Goal: Information Seeking & Learning: Learn about a topic

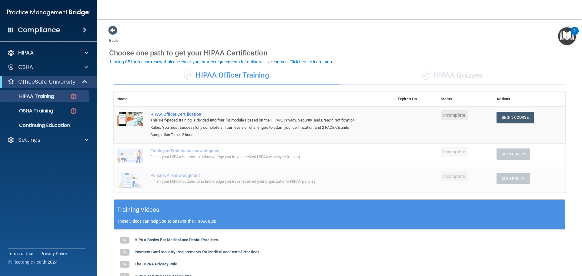
click at [414, 132] on td at bounding box center [415, 125] width 43 height 37
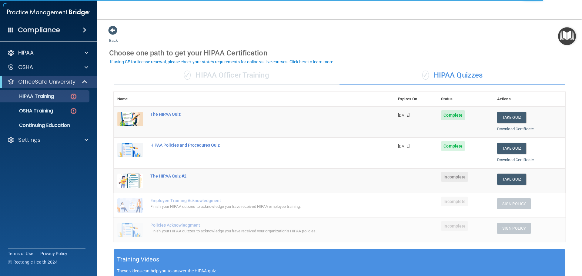
click at [230, 75] on div "✓ HIPAA Officer Training" at bounding box center [227, 75] width 226 height 18
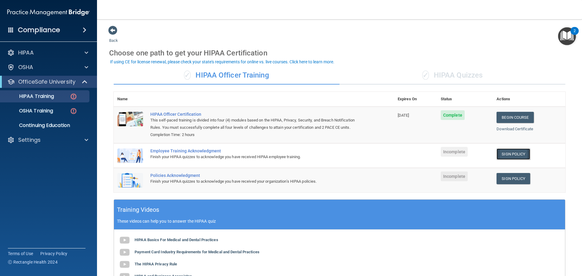
click at [512, 156] on link "Sign Policy" at bounding box center [514, 154] width 34 height 11
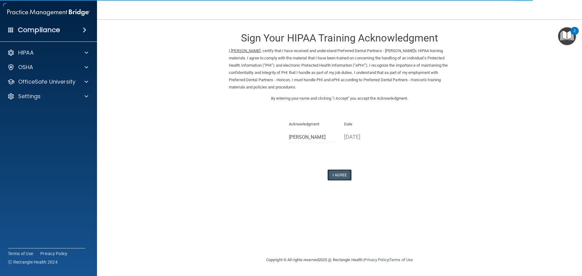
click at [336, 175] on button "I Agree" at bounding box center [339, 174] width 24 height 11
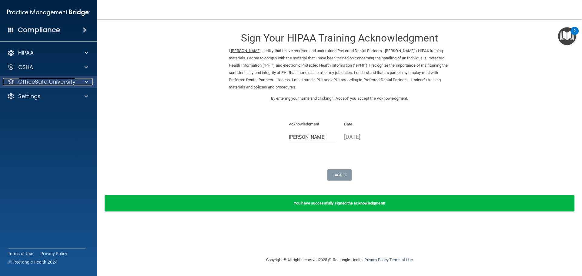
click at [47, 84] on p "OfficeSafe University" at bounding box center [46, 81] width 57 height 7
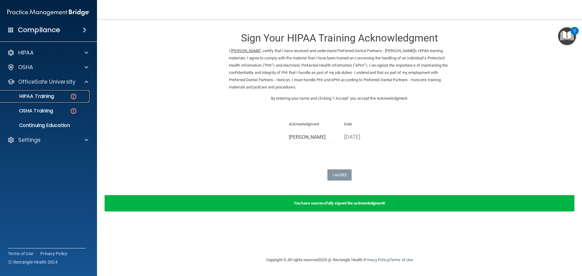
click at [42, 99] on p "HIPAA Training" at bounding box center [29, 96] width 50 height 6
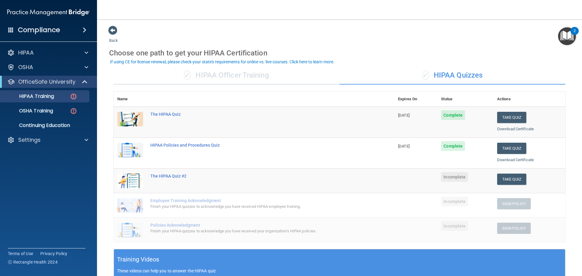
drag, startPoint x: 216, startPoint y: 74, endPoint x: 222, endPoint y: 79, distance: 8.4
click at [216, 74] on div "✓ HIPAA Officer Training" at bounding box center [227, 75] width 226 height 18
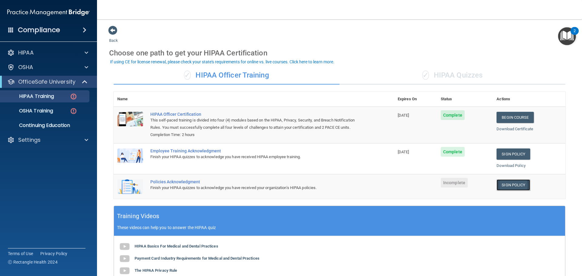
click at [510, 185] on link "Sign Policy" at bounding box center [514, 184] width 34 height 11
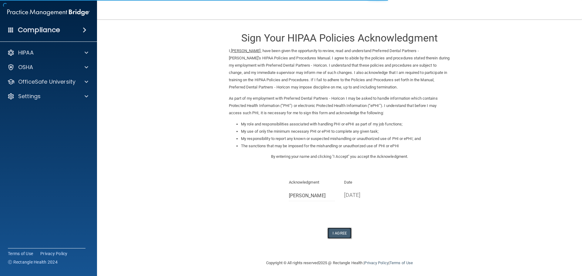
click at [343, 230] on button "I Agree" at bounding box center [339, 233] width 24 height 11
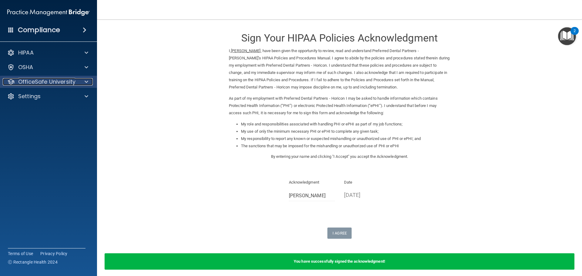
click at [38, 82] on p "OfficeSafe University" at bounding box center [46, 81] width 57 height 7
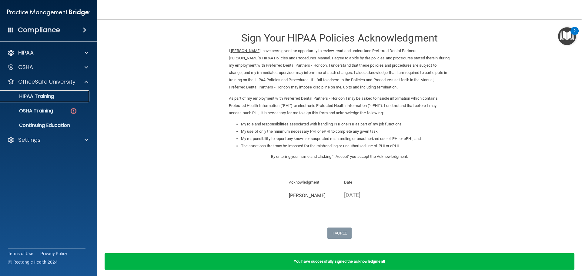
click at [37, 94] on p "HIPAA Training" at bounding box center [29, 96] width 50 height 6
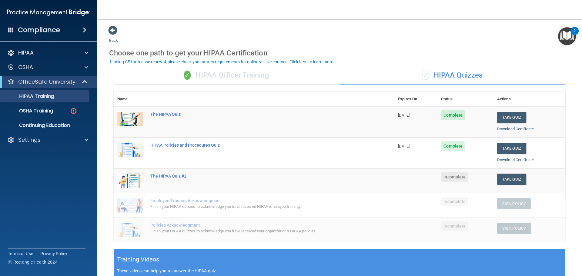
click at [217, 75] on div "✓ HIPAA Officer Training" at bounding box center [227, 75] width 226 height 18
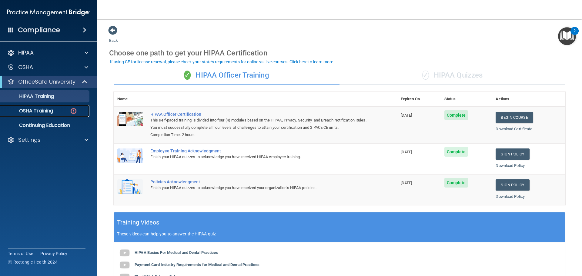
click at [44, 113] on p "OSHA Training" at bounding box center [28, 111] width 49 height 6
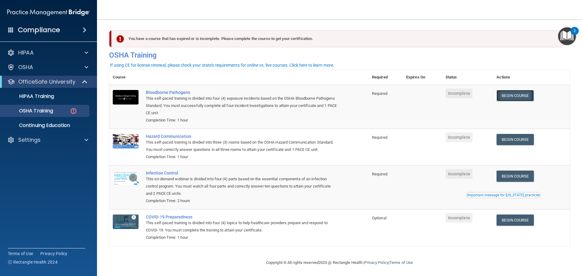
click at [523, 93] on link "Begin Course" at bounding box center [515, 95] width 37 height 11
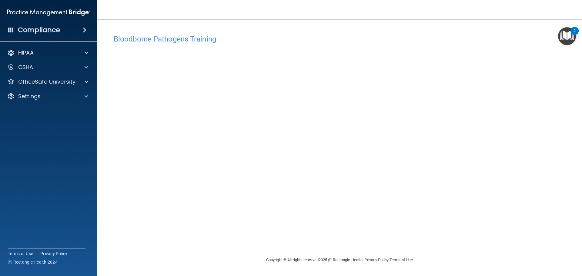
click at [438, 239] on div "Bloodborne Pathogens Training This course doesn’t expire until . Are you sure y…" at bounding box center [339, 144] width 461 height 225
click at [86, 68] on span at bounding box center [87, 67] width 4 height 7
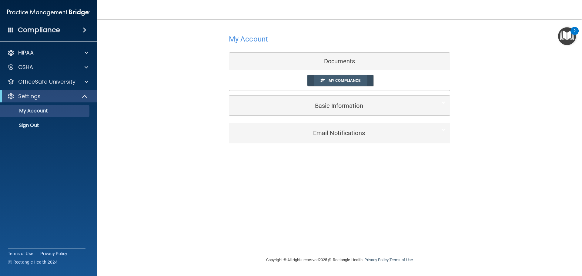
click at [347, 81] on span "My Compliance" at bounding box center [345, 80] width 32 height 5
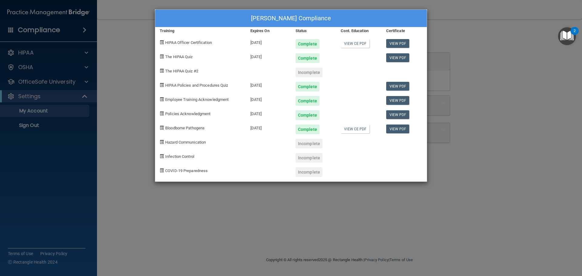
click at [389, 160] on div at bounding box center [404, 156] width 45 height 14
click at [415, 13] on div "Jackie McCrary's Compliance" at bounding box center [291, 19] width 272 height 18
click at [29, 95] on div "Jackie McCrary's Compliance Training Expires On Status Cont. Education Certific…" at bounding box center [291, 138] width 582 height 276
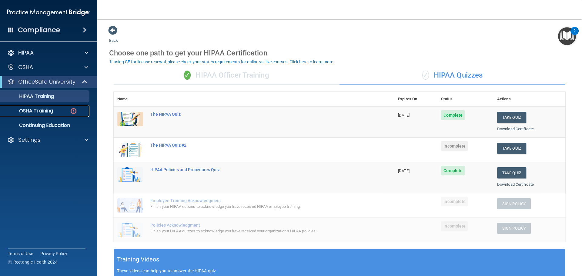
click at [48, 113] on p "OSHA Training" at bounding box center [28, 111] width 49 height 6
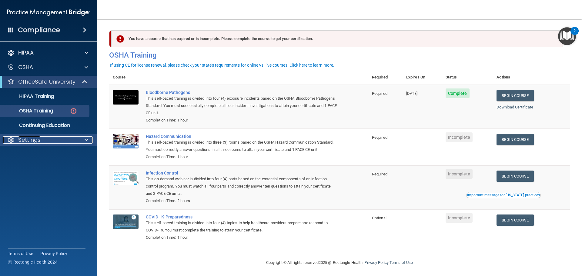
click at [34, 143] on p "Settings" at bounding box center [29, 139] width 22 height 7
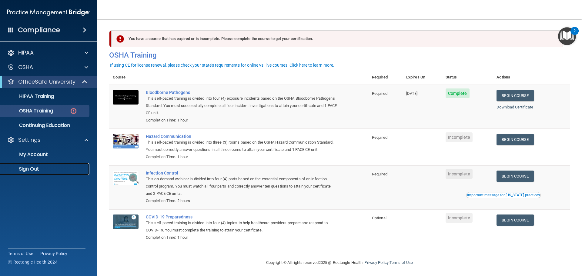
click at [43, 171] on p "Sign Out" at bounding box center [45, 169] width 83 height 6
